Goal: Information Seeking & Learning: Check status

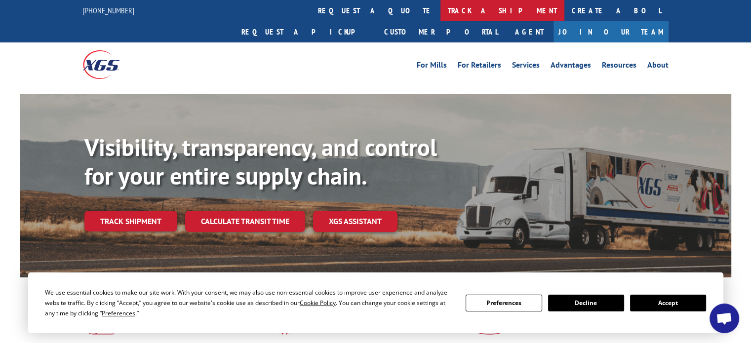
click at [440, 9] on link "track a shipment" at bounding box center [502, 10] width 124 height 21
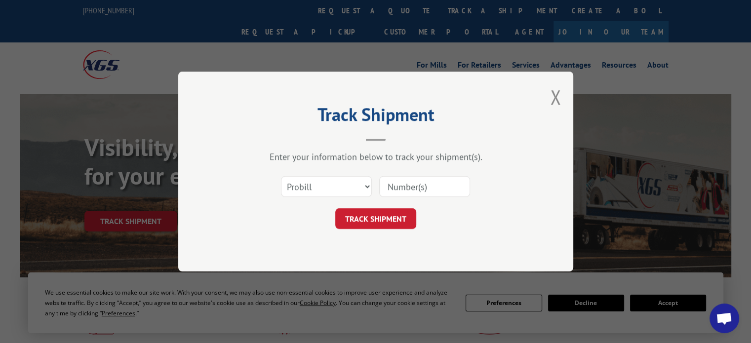
click at [434, 188] on input at bounding box center [424, 186] width 91 height 21
paste input "17108295"
type input "17108295"
click at [370, 225] on button "TRACK SHIPMENT" at bounding box center [375, 218] width 81 height 21
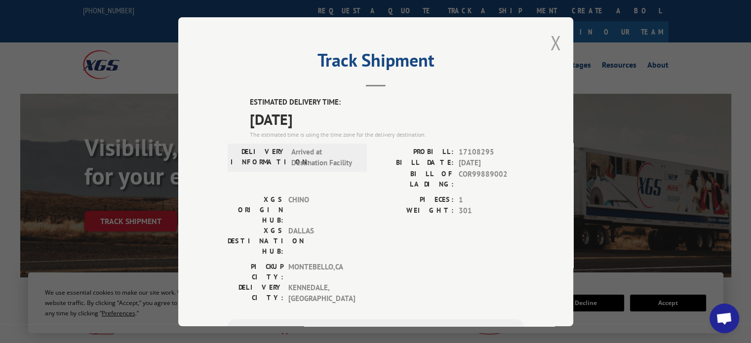
click at [550, 46] on button "Close modal" at bounding box center [555, 43] width 11 height 26
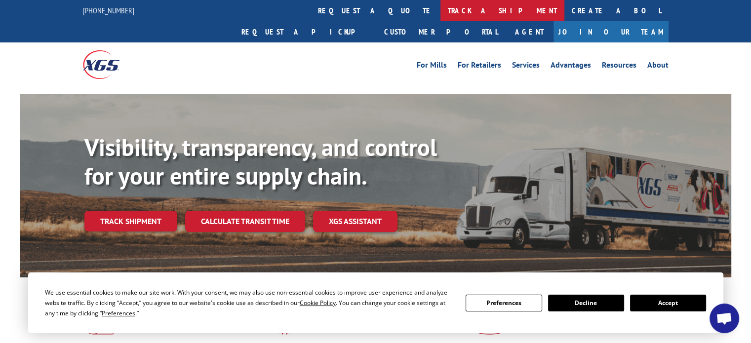
click at [440, 14] on link "track a shipment" at bounding box center [502, 10] width 124 height 21
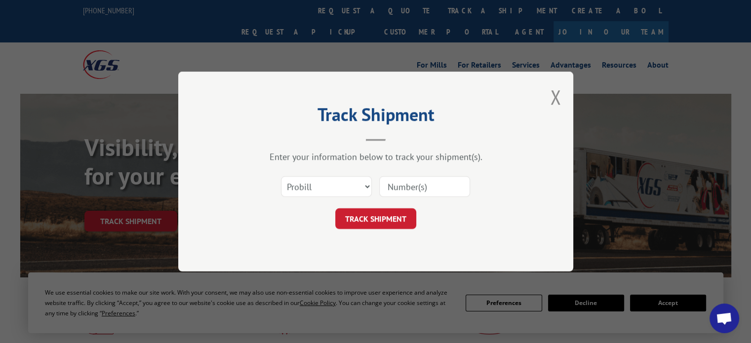
paste input "17341098"
click at [439, 179] on input "17341098" at bounding box center [424, 186] width 91 height 21
type input "17341098"
click at [377, 213] on button "TRACK SHIPMENT" at bounding box center [375, 218] width 81 height 21
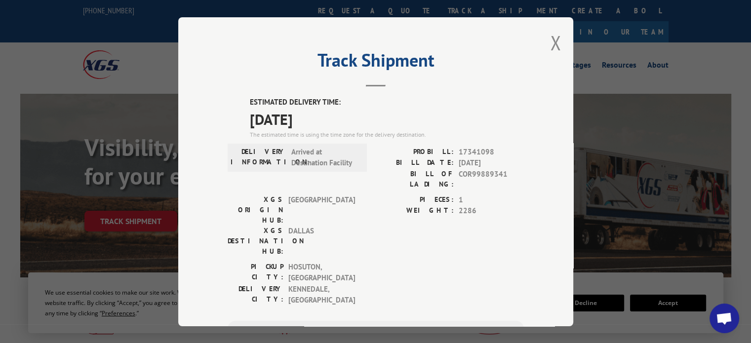
drag, startPoint x: 245, startPoint y: 100, endPoint x: 346, endPoint y: 112, distance: 102.0
click at [346, 112] on div "ESTIMATED DELIVERY TIME: [DATE] The estimated time is using the time zone for t…" at bounding box center [376, 276] width 296 height 358
copy div "ESTIMATED DELIVERY TIME: [DATE]"
